Goal: Task Accomplishment & Management: Use online tool/utility

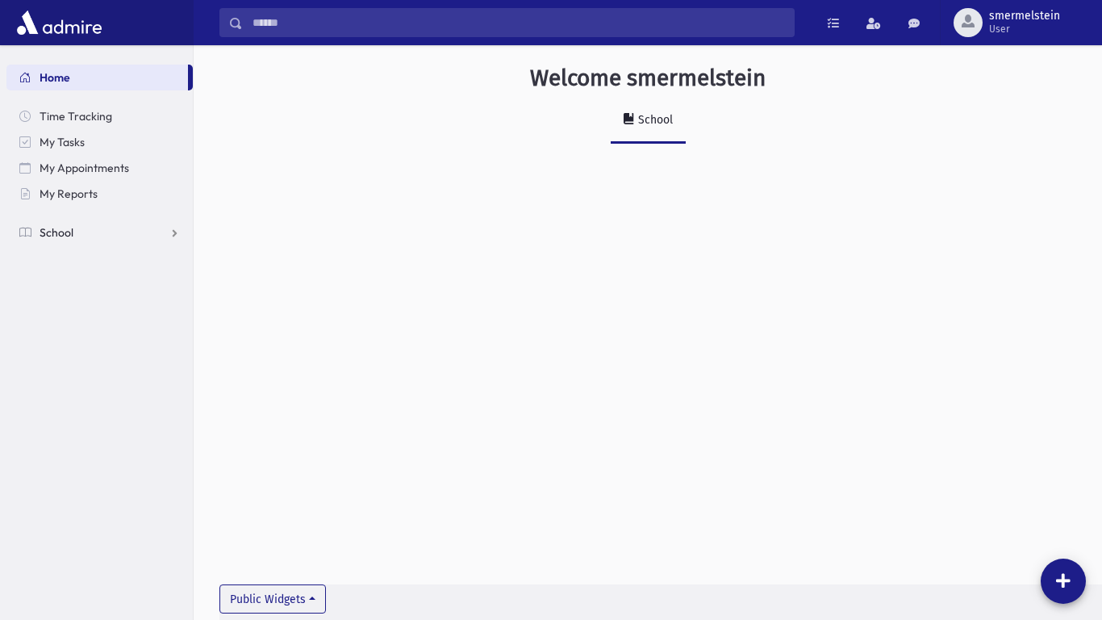
click at [175, 235] on link "School" at bounding box center [99, 233] width 186 height 26
click at [176, 282] on link "Attendance" at bounding box center [99, 284] width 186 height 26
click at [69, 311] on span "Entry" at bounding box center [74, 310] width 27 height 15
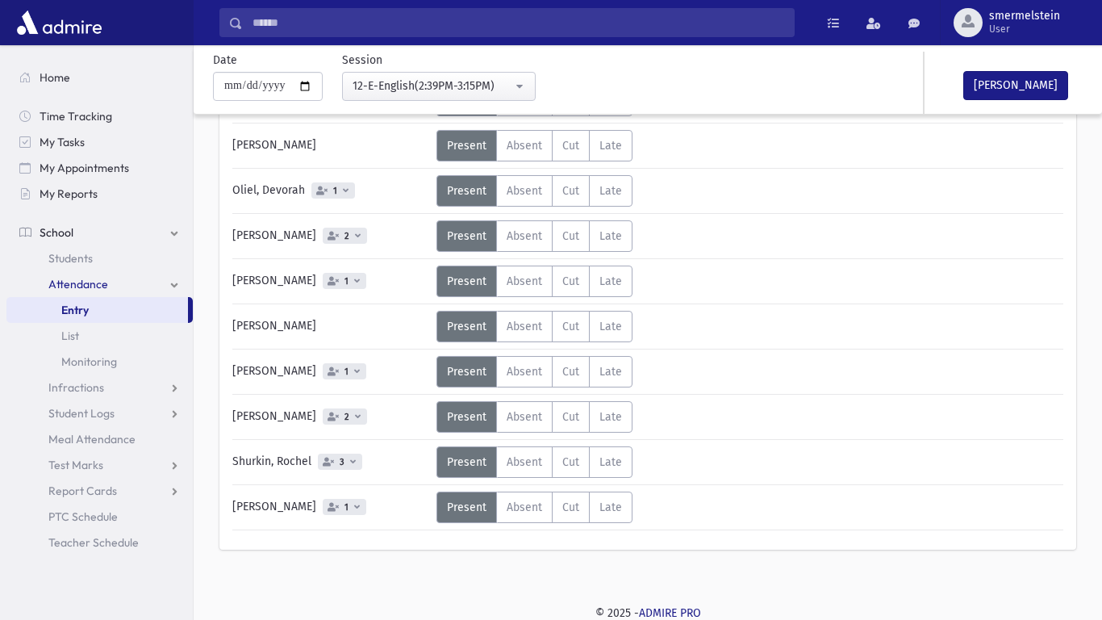
scroll to position [1115, 0]
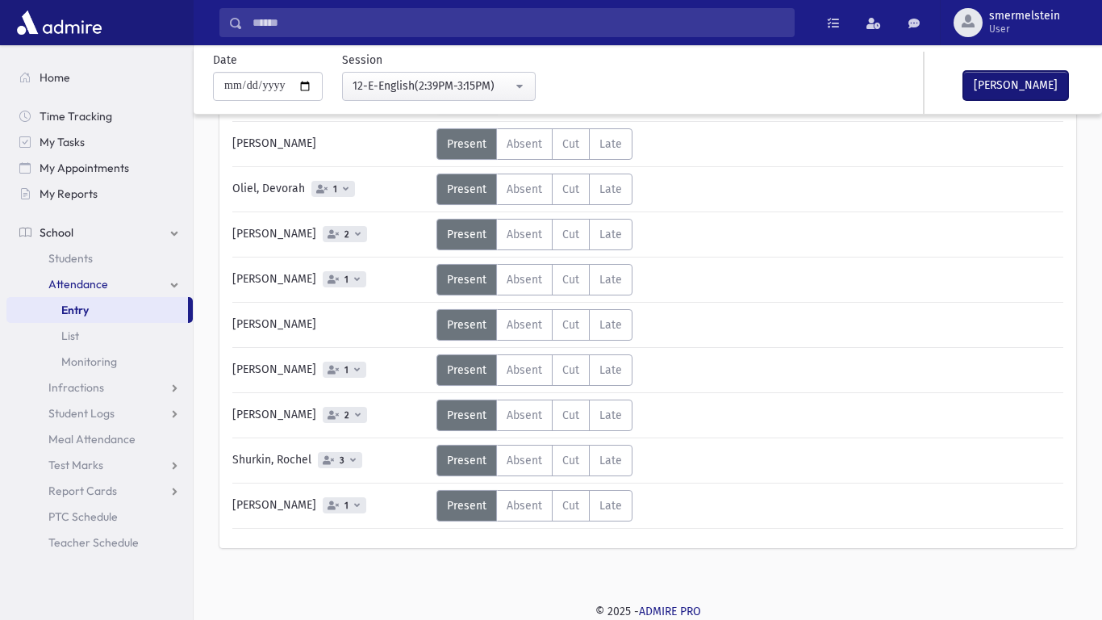
click at [1039, 83] on button "[PERSON_NAME]" at bounding box center [1016, 85] width 105 height 29
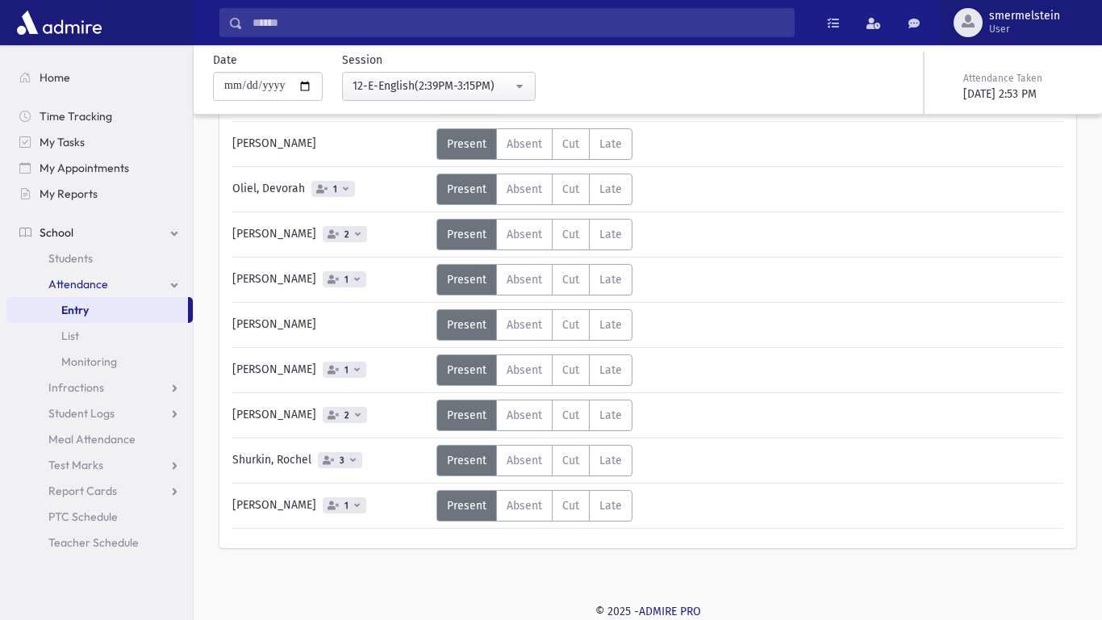
click at [1014, 38] on button "smermelstein User" at bounding box center [1021, 22] width 162 height 45
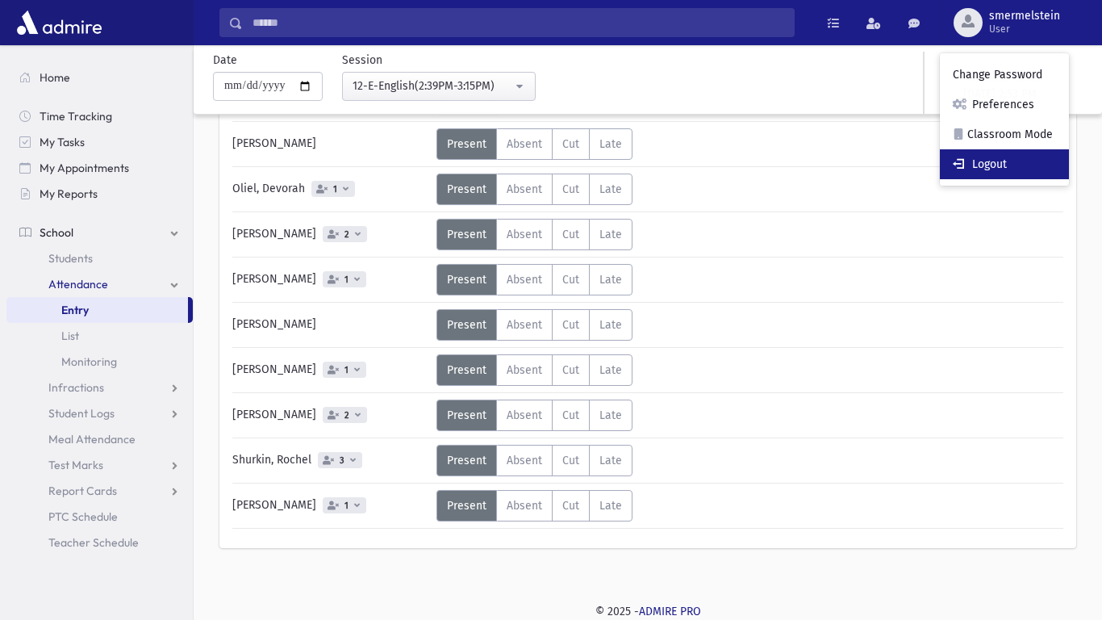
click at [990, 160] on link "Logout" at bounding box center [1004, 164] width 129 height 30
